Goal: Transaction & Acquisition: Book appointment/travel/reservation

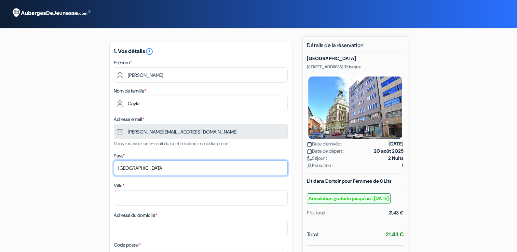
click at [146, 168] on select "Selectionner le pays Abkhazie [GEOGRAPHIC_DATA] [GEOGRAPHIC_DATA] [GEOGRAPHIC_D…" at bounding box center [201, 168] width 174 height 15
select select "fr"
click at [114, 161] on select "Selectionner le pays Abkhazie [GEOGRAPHIC_DATA] [GEOGRAPHIC_DATA] [GEOGRAPHIC_D…" at bounding box center [201, 168] width 174 height 15
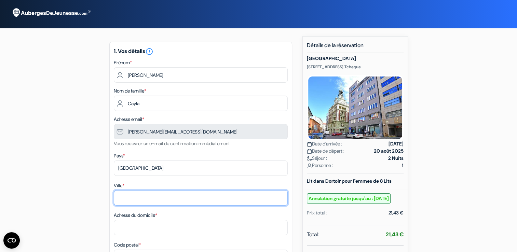
click at [122, 201] on input "Ville *" at bounding box center [201, 197] width 174 height 15
type input "1"
type input "Gricourt"
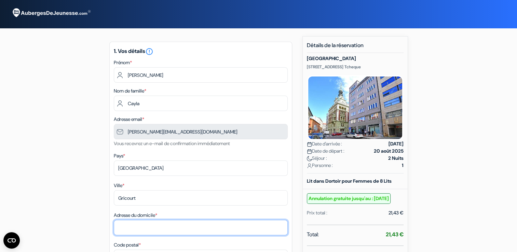
type input "13 rue de la forge"
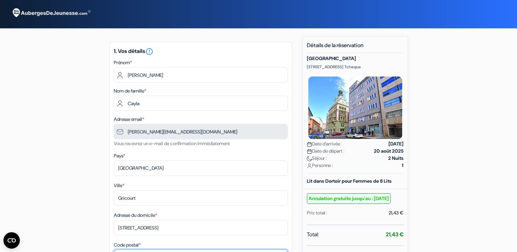
type input "02100"
type input "0651239785"
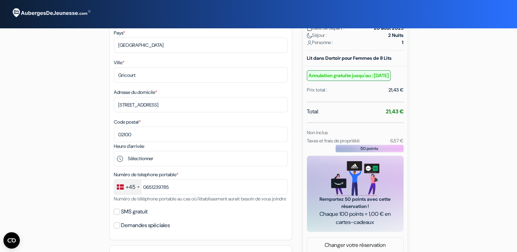
scroll to position [137, 0]
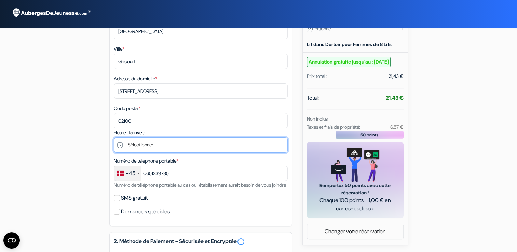
click at [143, 150] on select "Sélectionner 14:00 15:00 16:00 17:00 18:00 19:00 20:00 21:00 22:00 23:00 0:00" at bounding box center [201, 144] width 174 height 15
select select "14"
click at [114, 138] on select "Sélectionner 14:00 15:00 16:00 17:00 18:00 19:00 20:00 21:00 22:00 23:00 0:00" at bounding box center [201, 144] width 174 height 15
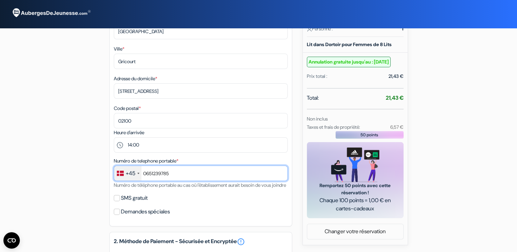
click at [146, 175] on input "0651239785" at bounding box center [201, 173] width 174 height 15
type input "+33651239785"
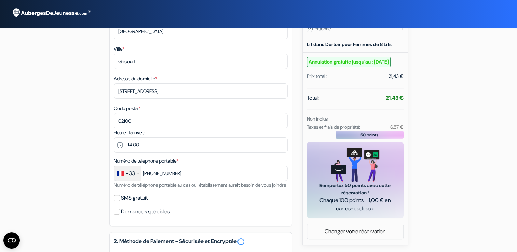
click at [93, 197] on div "add_box Auberge Benedikt City Center Benediktská 685/2, Prague, Republique Tche…" at bounding box center [258, 148] width 451 height 497
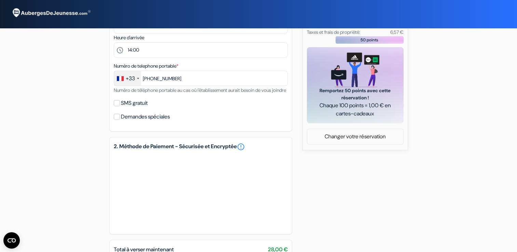
scroll to position [232, 0]
click at [77, 215] on div "add_box Auberge Benedikt City Center Benediktská 685/2, Prague, Republique Tche…" at bounding box center [258, 52] width 451 height 497
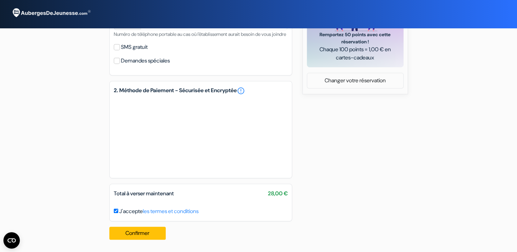
scroll to position [297, 0]
click at [122, 232] on button "Confirmer Loading..." at bounding box center [137, 233] width 57 height 13
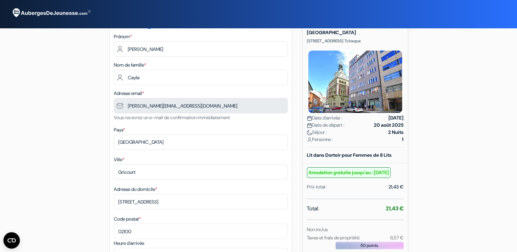
scroll to position [0, 0]
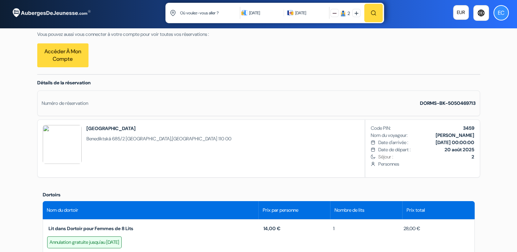
scroll to position [109, 0]
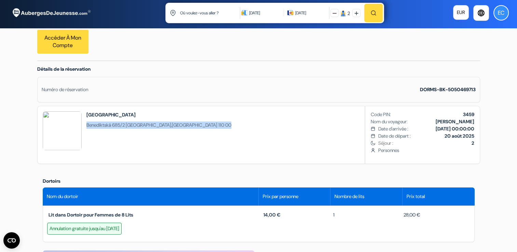
drag, startPoint x: 86, startPoint y: 129, endPoint x: 202, endPoint y: 131, distance: 115.5
click at [202, 131] on div "[GEOGRAPHIC_DATA] [STREET_ADDRESS] Code PIN: 3459 Nom du voyageur: [PERSON_NAME]" at bounding box center [258, 135] width 443 height 58
copy span "[STREET_ADDRESS] 110 00"
drag, startPoint x: 86, startPoint y: 119, endPoint x: 161, endPoint y: 121, distance: 75.2
click at [161, 121] on div "[GEOGRAPHIC_DATA] [STREET_ADDRESS]" at bounding box center [137, 134] width 199 height 57
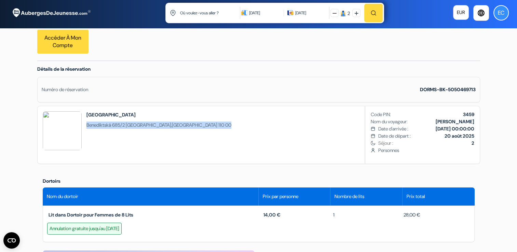
copy h2 "[GEOGRAPHIC_DATA]"
click at [223, 122] on div "[GEOGRAPHIC_DATA] [STREET_ADDRESS] Code PIN: 3459 Nom du voyageur: [PERSON_NAME]" at bounding box center [258, 135] width 443 height 58
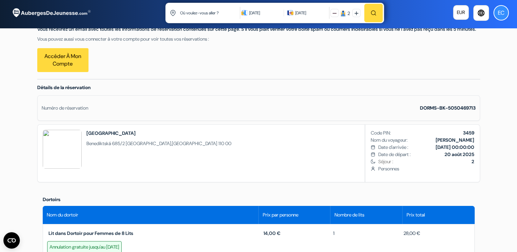
scroll to position [82, 0]
